Goal: Task Accomplishment & Management: Manage account settings

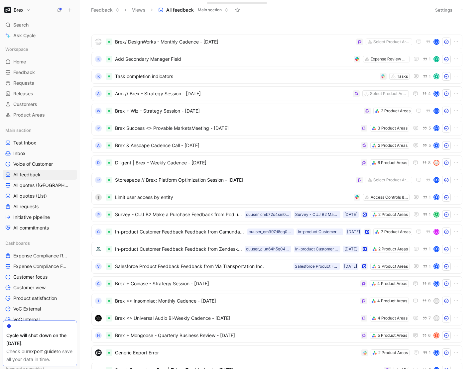
click at [25, 10] on button "Brex" at bounding box center [18, 9] width 30 height 9
click at [34, 66] on div "Workspace settings G then S" at bounding box center [45, 68] width 82 height 11
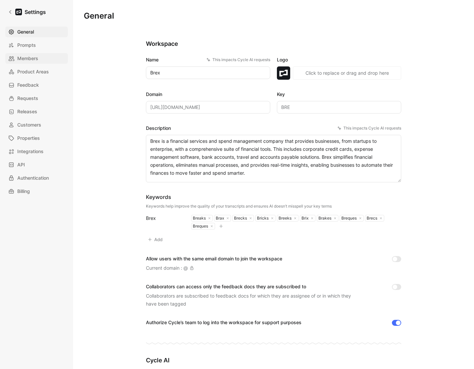
click at [27, 59] on span "Members" at bounding box center [27, 58] width 21 height 8
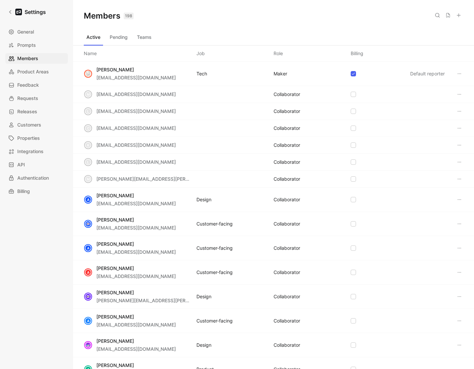
click at [436, 16] on icon at bounding box center [436, 15] width 5 height 5
drag, startPoint x: 175, startPoint y: 30, endPoint x: 183, endPoint y: 29, distance: 7.7
click at [180, 29] on div "Members 198 Saved" at bounding box center [273, 16] width 401 height 32
click at [460, 16] on icon at bounding box center [458, 15] width 5 height 5
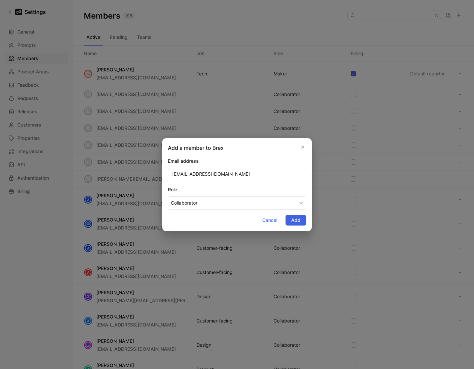
type input "[EMAIL_ADDRESS][DOMAIN_NAME]"
click at [295, 223] on span "Add" at bounding box center [295, 220] width 9 height 8
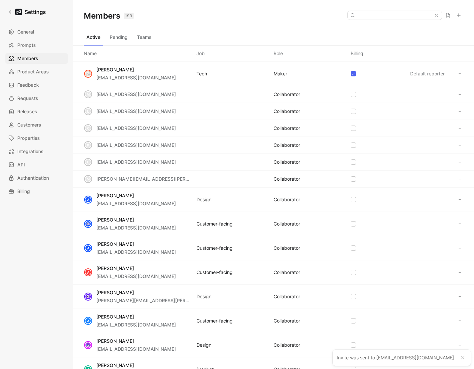
click at [145, 43] on div "Active Pending Teams" at bounding box center [273, 38] width 379 height 13
click at [145, 39] on button "Teams" at bounding box center [144, 37] width 20 height 11
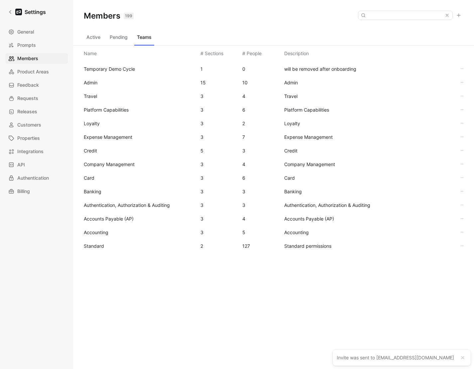
click at [100, 249] on span "Standard" at bounding box center [139, 246] width 111 height 8
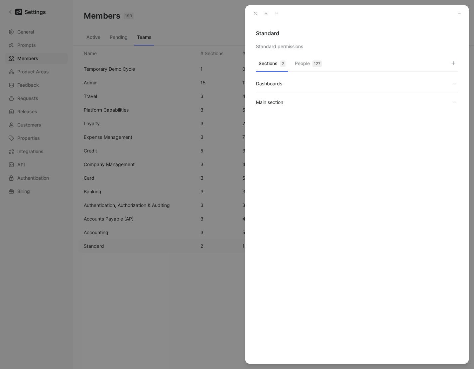
click at [306, 70] on button "People 127" at bounding box center [308, 65] width 32 height 13
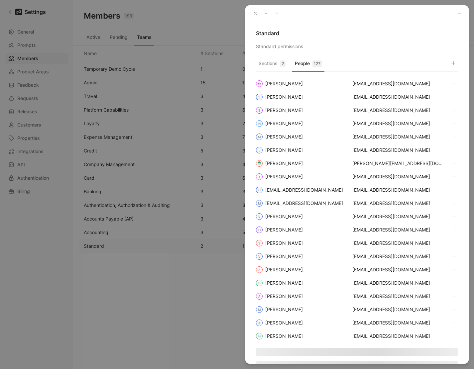
click at [453, 63] on use "button" at bounding box center [452, 62] width 3 height 3
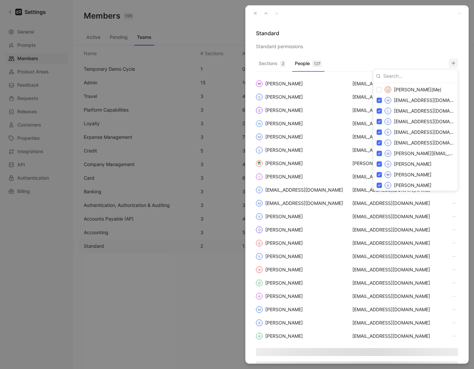
type input "[EMAIL_ADDRESS][DOMAIN_NAME]"
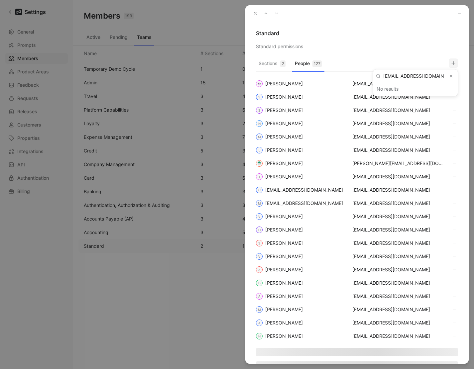
click at [448, 75] on button "Clear input" at bounding box center [451, 76] width 8 height 8
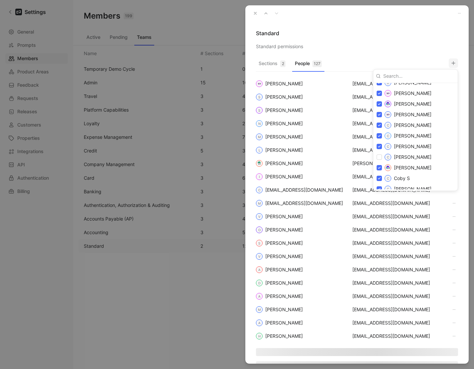
scroll to position [347, 0]
click at [381, 154] on div "C Christine Rebus" at bounding box center [415, 156] width 82 height 11
checkbox input "true"
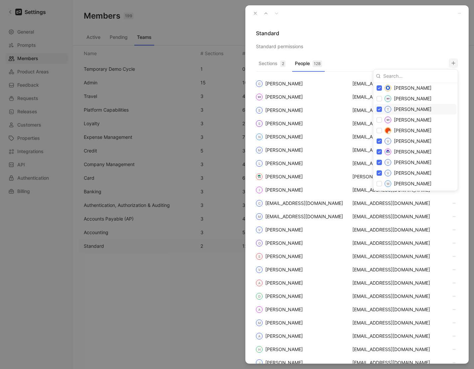
scroll to position [1478, 0]
click at [379, 109] on input "checkbox" at bounding box center [378, 110] width 5 height 5
checkbox input "true"
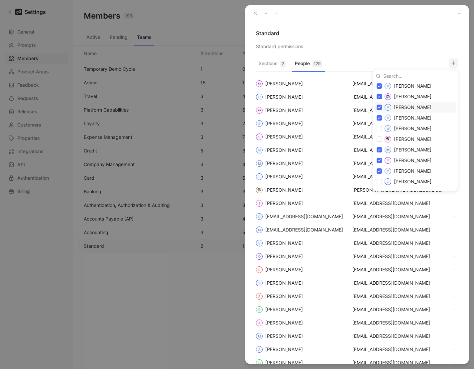
scroll to position [1533, 0]
click at [406, 28] on div at bounding box center [237, 184] width 474 height 369
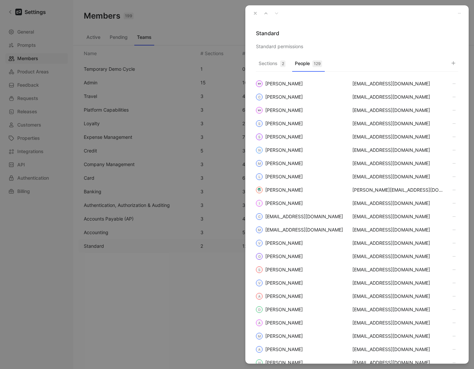
click at [254, 13] on icon "button" at bounding box center [255, 13] width 5 height 5
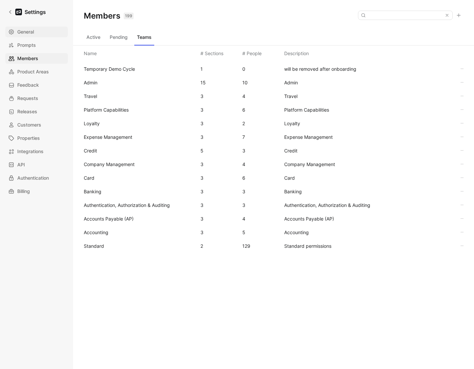
click at [17, 31] on link "General" at bounding box center [36, 32] width 62 height 11
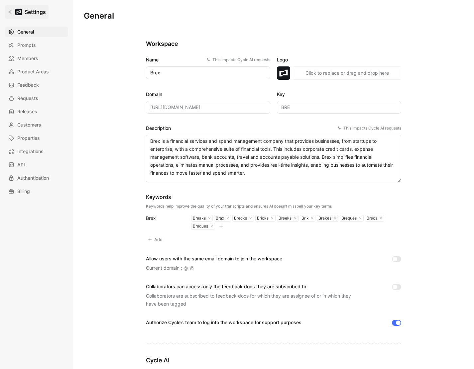
click at [21, 14] on div at bounding box center [18, 12] width 7 height 7
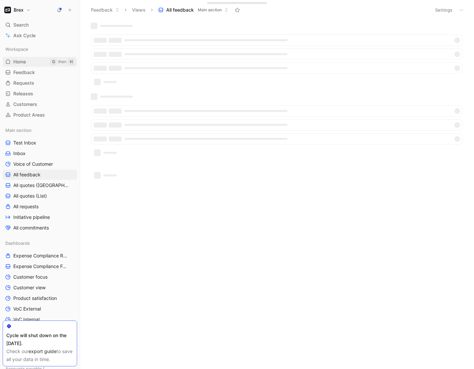
click at [25, 58] on link "Home G then H" at bounding box center [40, 62] width 74 height 10
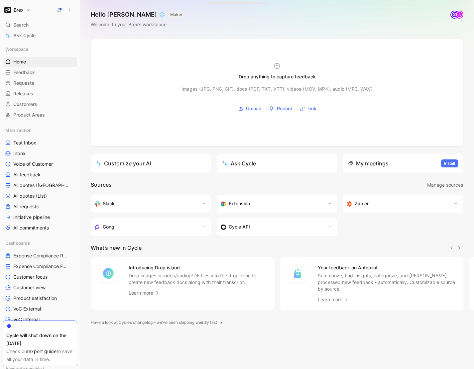
click at [26, 11] on button "Brex" at bounding box center [18, 9] width 30 height 9
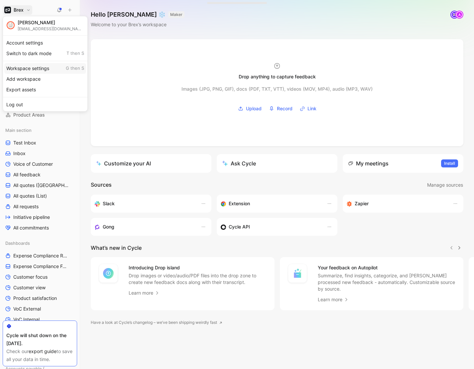
click at [37, 69] on div "Workspace settings G then S" at bounding box center [45, 68] width 82 height 11
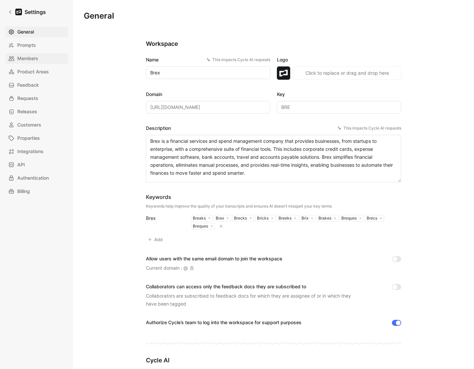
click at [26, 56] on span "Members" at bounding box center [27, 58] width 21 height 8
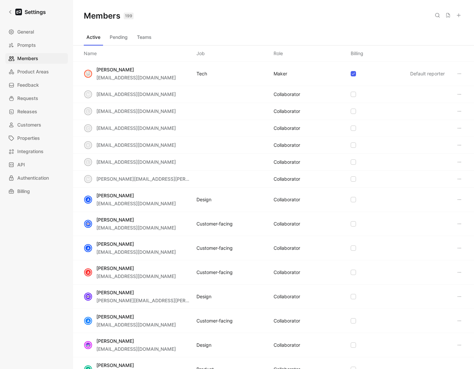
click at [457, 12] on button at bounding box center [458, 15] width 9 height 9
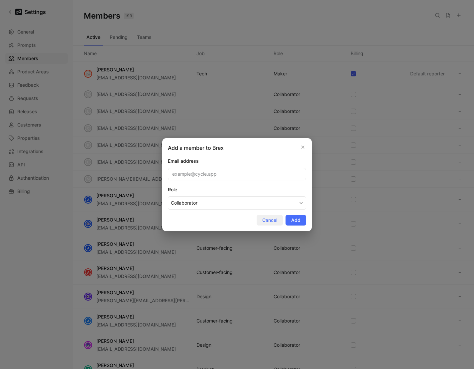
click at [278, 219] on button "Cancel" at bounding box center [269, 220] width 26 height 11
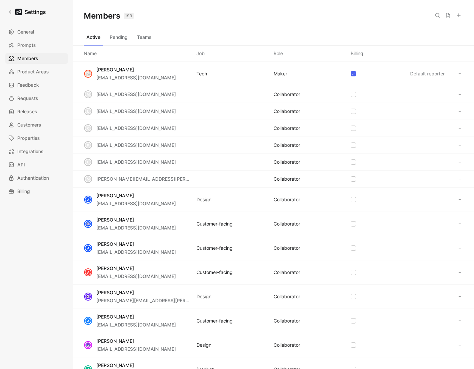
click at [433, 16] on button at bounding box center [436, 15] width 9 height 9
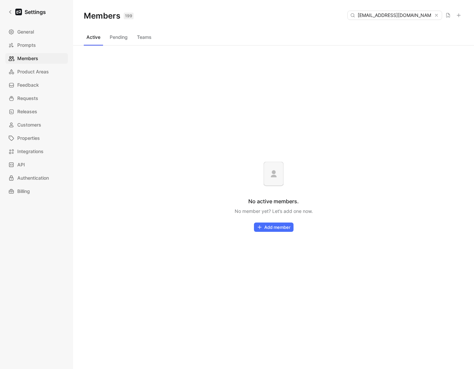
type input "[EMAIL_ADDRESS][DOMAIN_NAME]"
click at [119, 40] on button "Pending" at bounding box center [118, 37] width 23 height 11
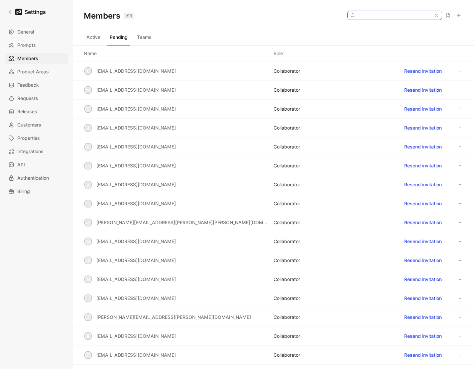
click at [391, 16] on input at bounding box center [394, 15] width 79 height 9
paste input "[EMAIL_ADDRESS][DOMAIN_NAME]"
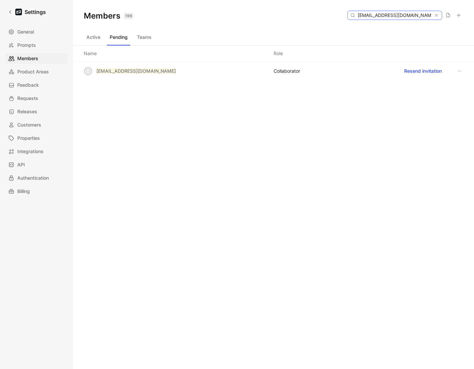
type input "[EMAIL_ADDRESS][DOMAIN_NAME]"
click at [289, 22] on div "Members 199 Saved [EMAIL_ADDRESS][DOMAIN_NAME]" at bounding box center [273, 16] width 401 height 32
click at [26, 16] on h1 "Settings" at bounding box center [35, 12] width 21 height 8
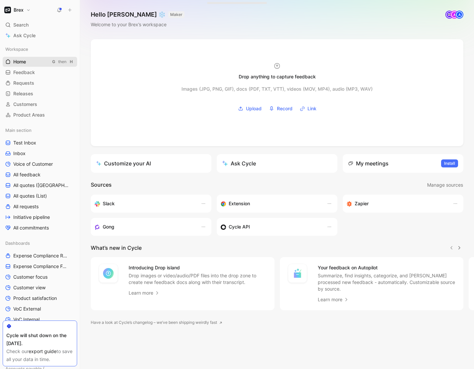
click at [23, 62] on span "Home" at bounding box center [19, 61] width 13 height 7
